Goal: Navigation & Orientation: Find specific page/section

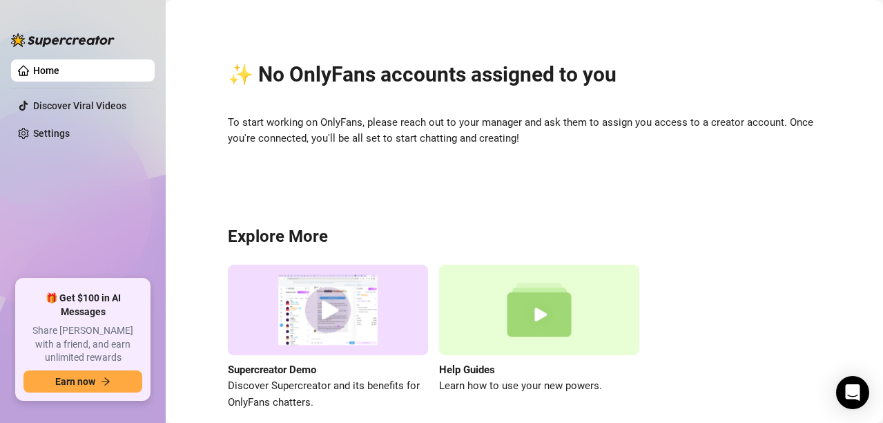
click at [649, 340] on div "Supercreator Demo Discover Supercreator and its benefits for OnlyFans chatters.…" at bounding box center [524, 337] width 593 height 146
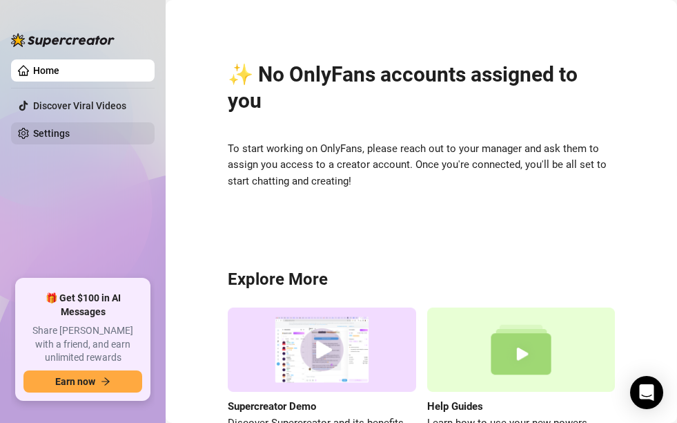
click at [48, 137] on link "Settings" at bounding box center [51, 133] width 37 height 11
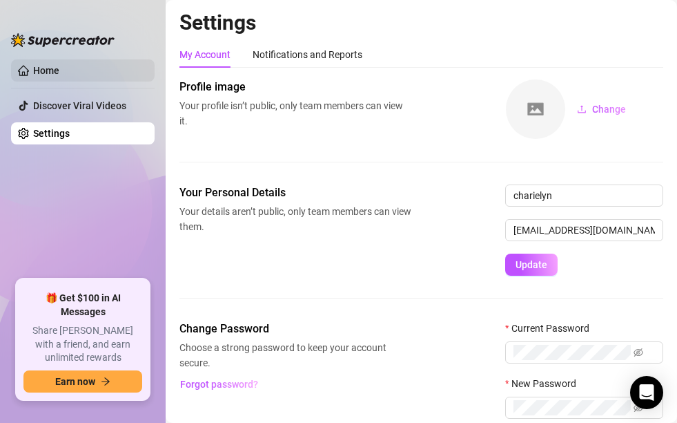
click at [39, 73] on link "Home" at bounding box center [46, 70] width 26 height 11
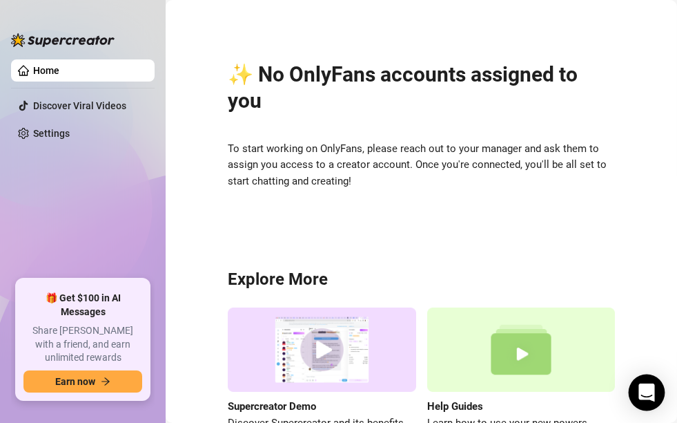
click at [562, 390] on icon "Open Intercom Messenger" at bounding box center [647, 392] width 16 height 18
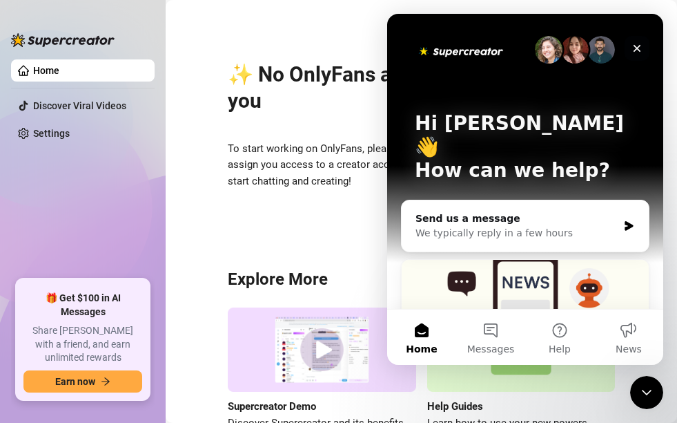
click at [562, 48] on icon "Close" at bounding box center [638, 49] width 8 height 8
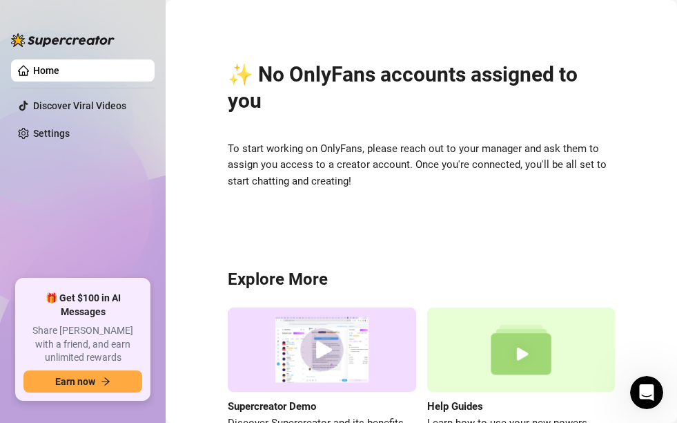
click at [450, 5] on main "✨ No OnlyFans accounts assigned to you To start working on OnlyFans, please rea…" at bounding box center [422, 261] width 512 height 523
